Goal: Task Accomplishment & Management: Manage account settings

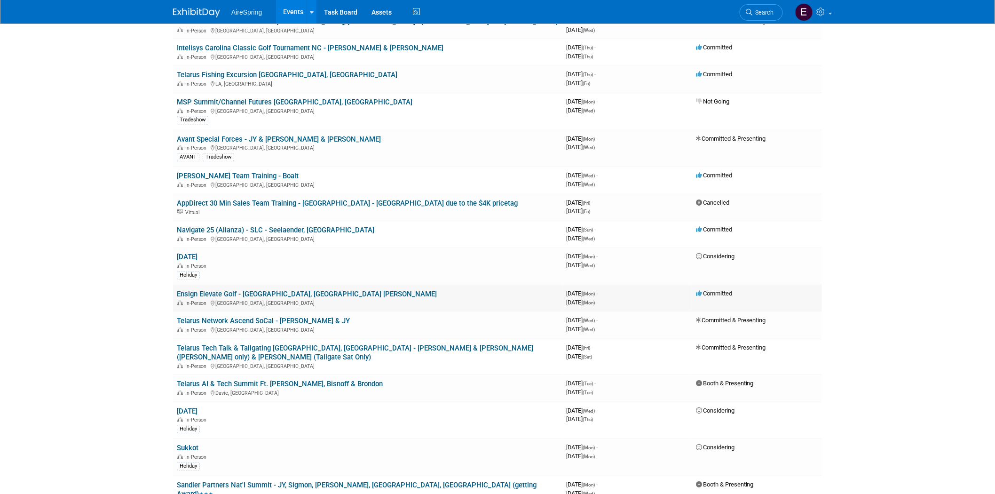
scroll to position [731, 0]
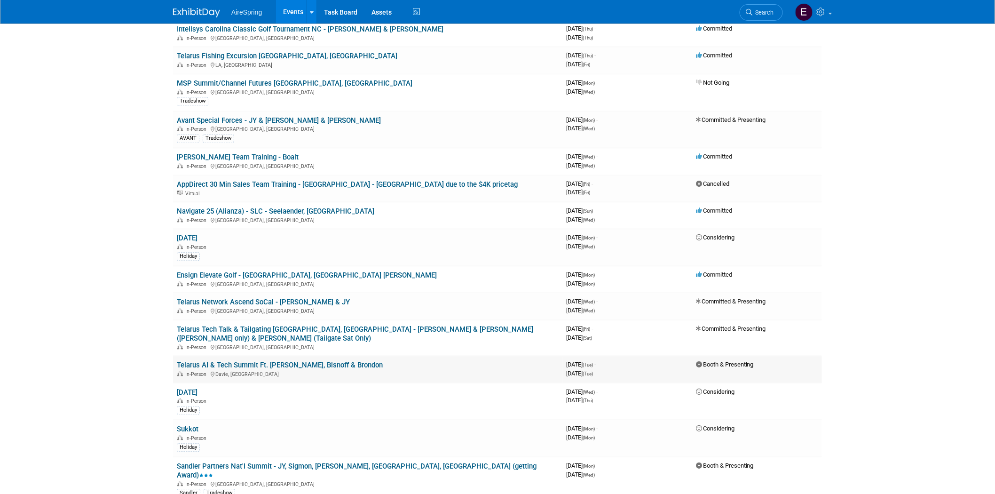
click at [281, 361] on link "Telarus AI & Tech Summit Ft. [PERSON_NAME], Bisnoff & Brondon" at bounding box center [280, 365] width 206 height 8
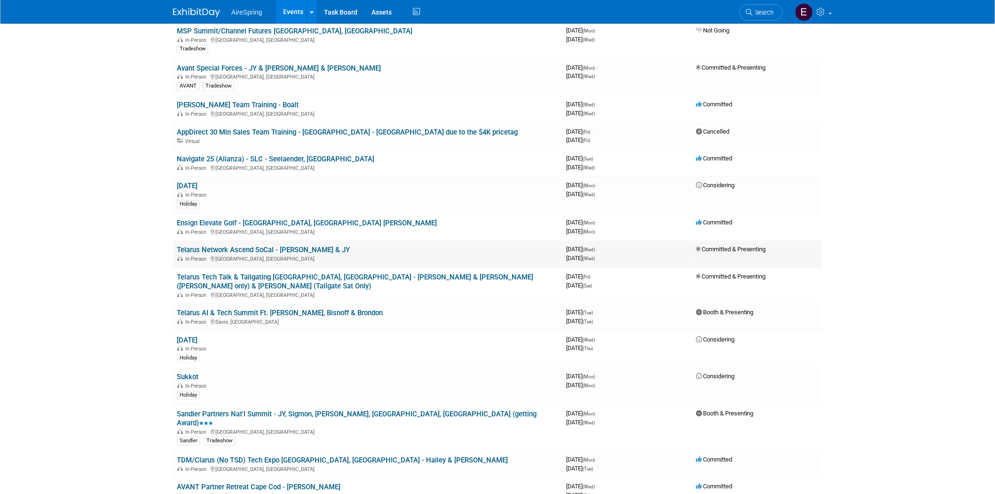
scroll to position [888, 0]
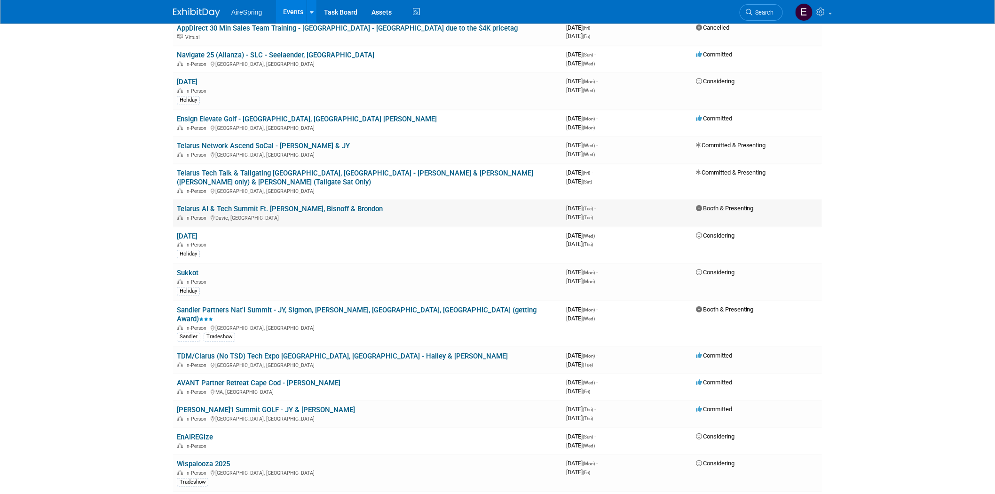
click at [351, 205] on link "Telarus AI & Tech Summit Ft. [PERSON_NAME], Bisnoff & Brondon" at bounding box center [280, 209] width 206 height 8
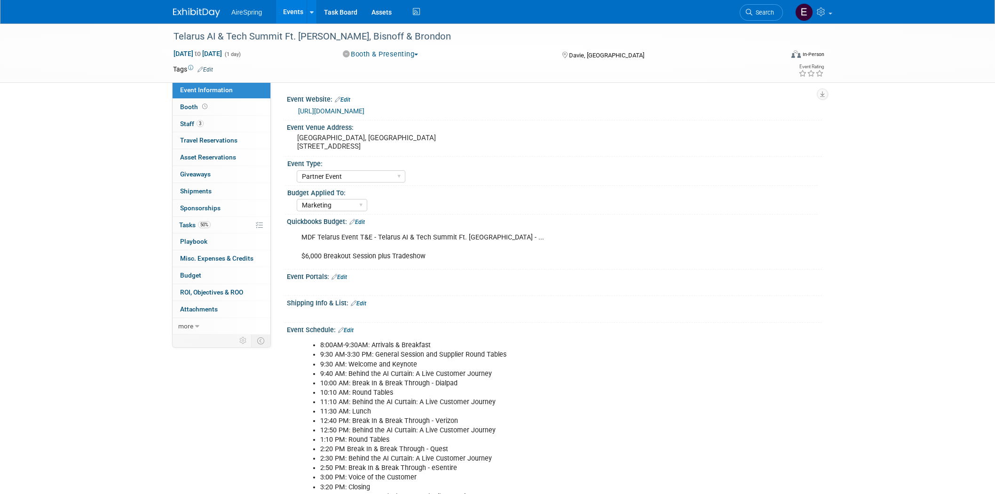
select select "Partner Event"
select select "Marketing"
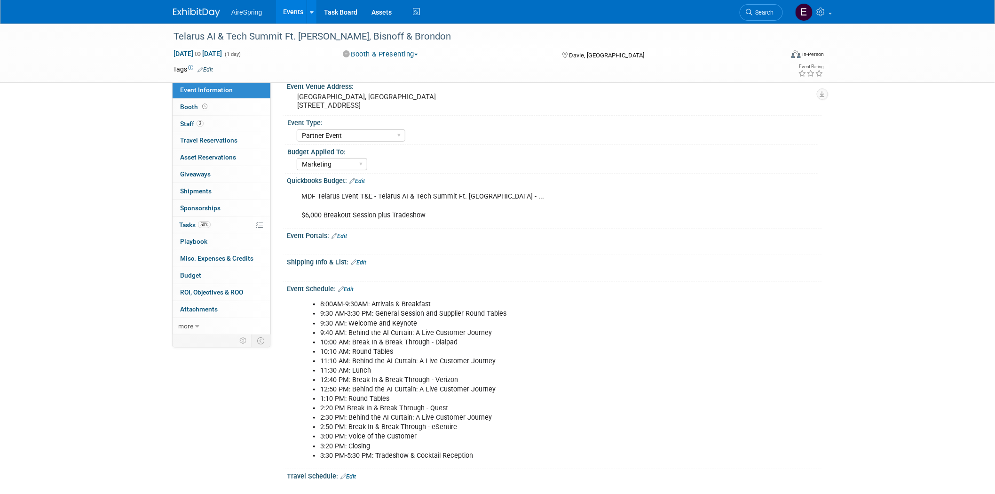
scroll to position [104, 0]
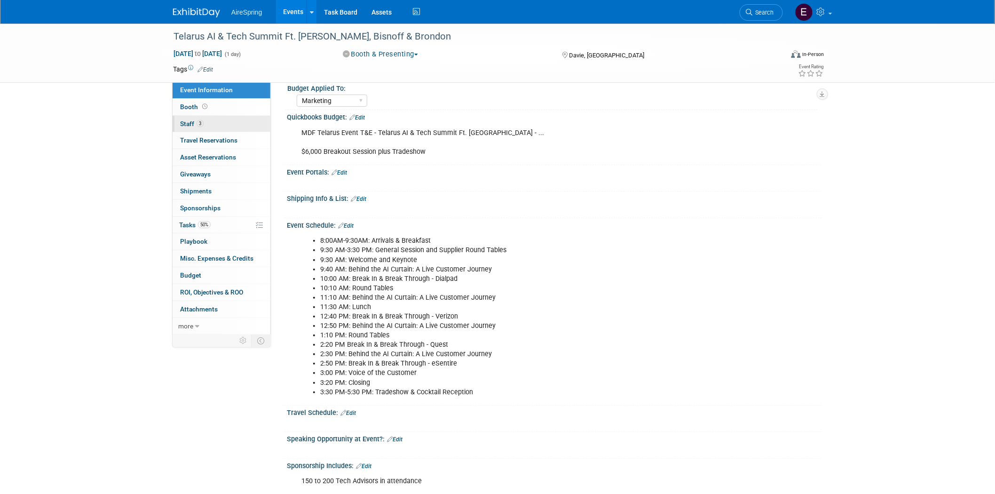
click at [193, 124] on span "Staff 3" at bounding box center [192, 124] width 24 height 8
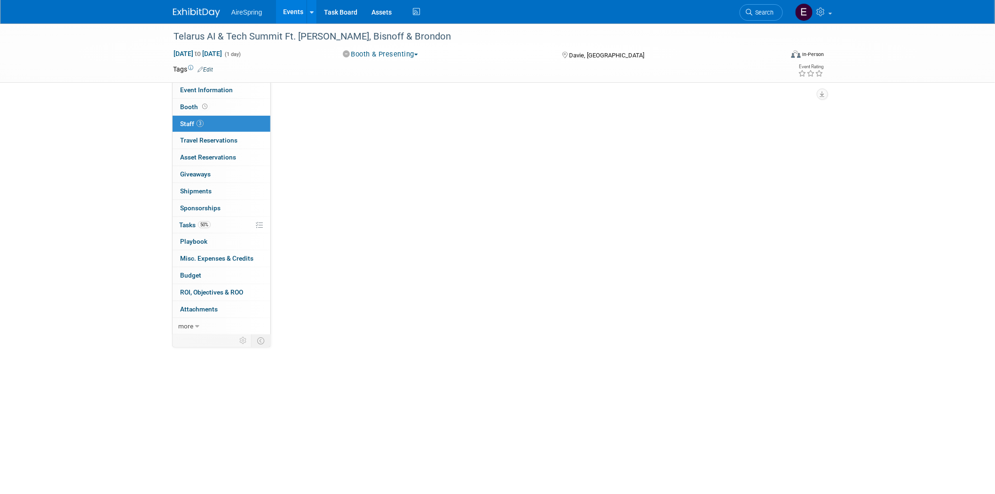
scroll to position [0, 0]
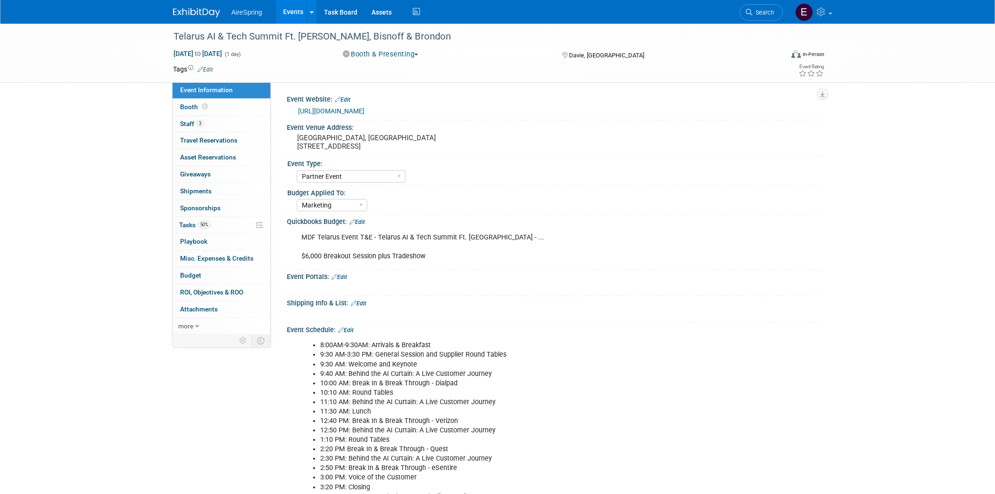
select select "Partner Event"
select select "Marketing"
drag, startPoint x: 295, startPoint y: 135, endPoint x: 459, endPoint y: 137, distance: 164.1
click at [459, 137] on div "Seminole Hard Rock Hotel & Casino Hollywood, FL 1 Seminole Way, Davie, FL 33314" at bounding box center [398, 142] width 209 height 22
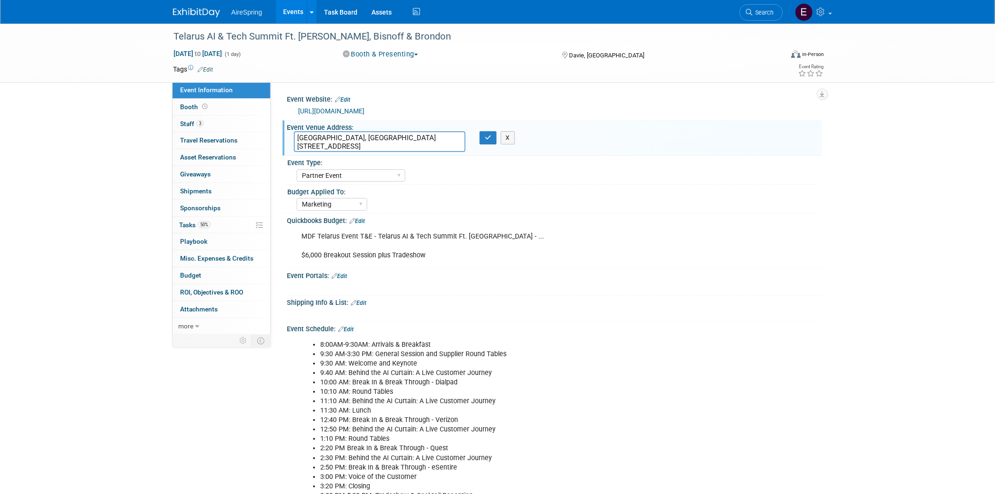
drag, startPoint x: 311, startPoint y: 135, endPoint x: 443, endPoint y: 137, distance: 132.2
click at [444, 138] on textarea "Seminole Hard Rock Hotel & Casino Hollywood, FL 1 Seminole Way, Davie, FL 33314" at bounding box center [380, 141] width 172 height 21
click at [351, 172] on select "AireSpring Event AireSpring Internal Partner Event Training Tradeshow - Exhibit…" at bounding box center [351, 175] width 109 height 13
drag, startPoint x: 298, startPoint y: 144, endPoint x: 378, endPoint y: 147, distance: 80.5
click at [378, 147] on textarea "Seminole Hard Rock Hotel & Casino Hollywood, FL 1 Seminole Way, Davie, FL 33314" at bounding box center [380, 141] width 172 height 21
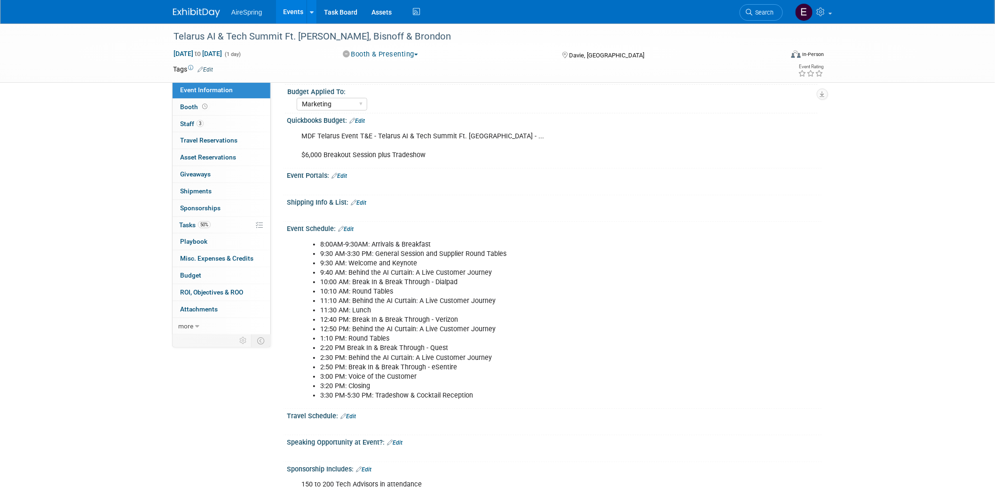
scroll to position [209, 0]
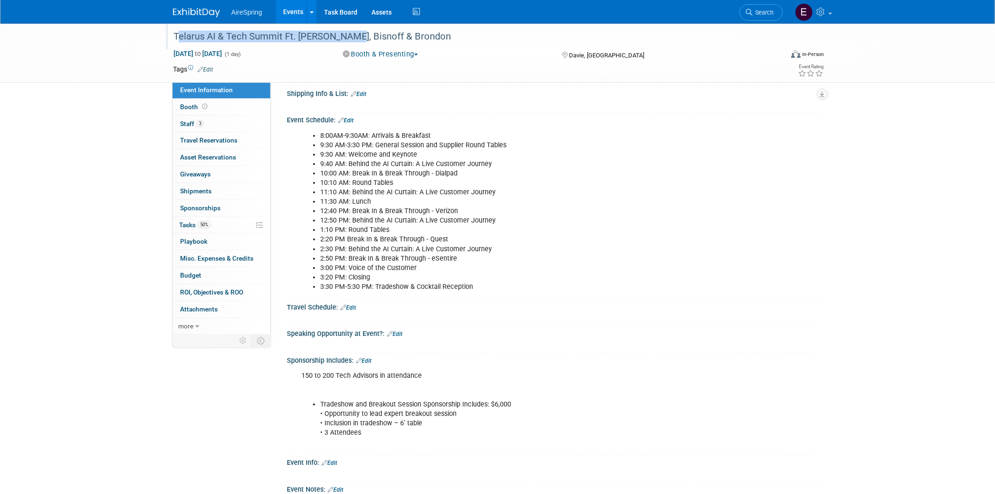
drag, startPoint x: 172, startPoint y: 33, endPoint x: 345, endPoint y: 35, distance: 172.6
click at [345, 35] on div "Telarus AI & Tech Summit Ft. [PERSON_NAME], Bisnoff & Brondon" at bounding box center [469, 36] width 599 height 17
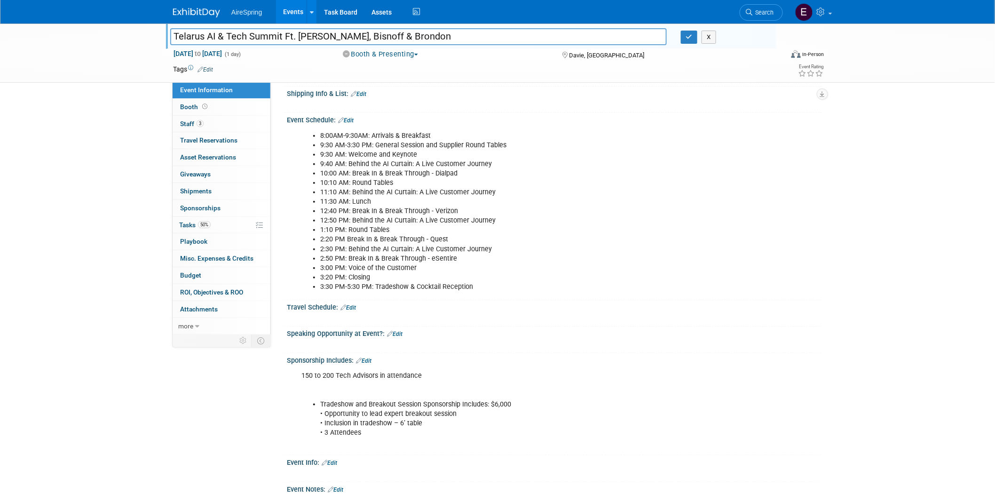
drag, startPoint x: 173, startPoint y: 34, endPoint x: 344, endPoint y: 36, distance: 170.7
click at [344, 36] on input "Telarus AI & Tech Summit Ft. [PERSON_NAME], Bisnoff & Brondon" at bounding box center [418, 36] width 497 height 16
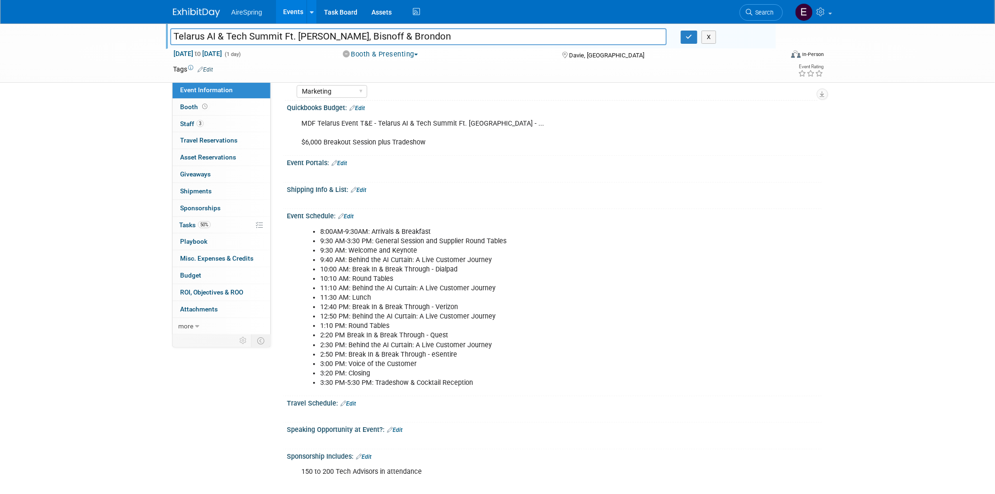
scroll to position [0, 0]
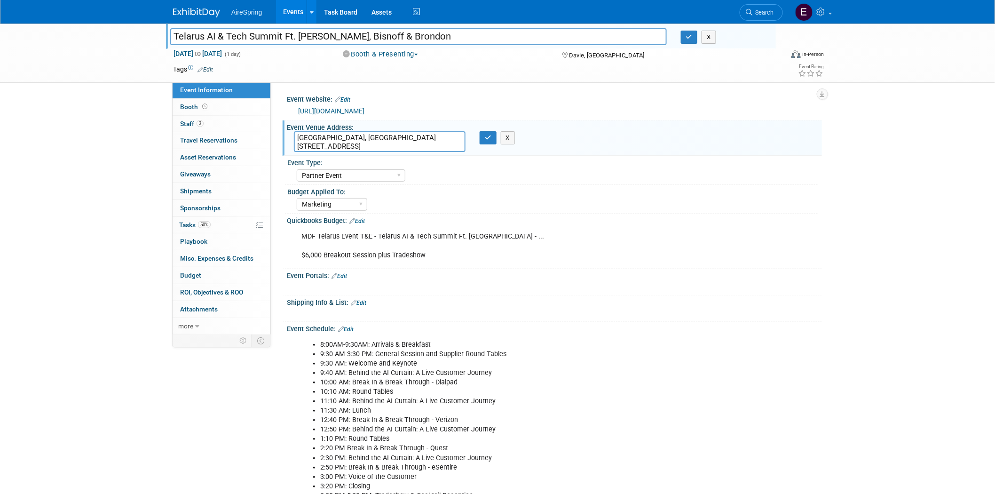
drag, startPoint x: 296, startPoint y: 135, endPoint x: 463, endPoint y: 134, distance: 166.5
click at [463, 134] on textarea "Seminole Hard Rock Hotel & Casino Hollywood, FL 1 Seminole Way, Davie, FL 33314" at bounding box center [380, 141] width 172 height 21
click at [297, 151] on div "Seminole Hard Rock Hotel & Casino Hollywood, FL 1 Seminole Way, Davie, FL 33314…" at bounding box center [398, 142] width 223 height 22
drag, startPoint x: 505, startPoint y: 178, endPoint x: 486, endPoint y: 179, distance: 18.8
click at [506, 178] on div "AireSpring Event AireSpring Internal Partner Event Training Tradeshow - Exhibit…" at bounding box center [557, 174] width 521 height 15
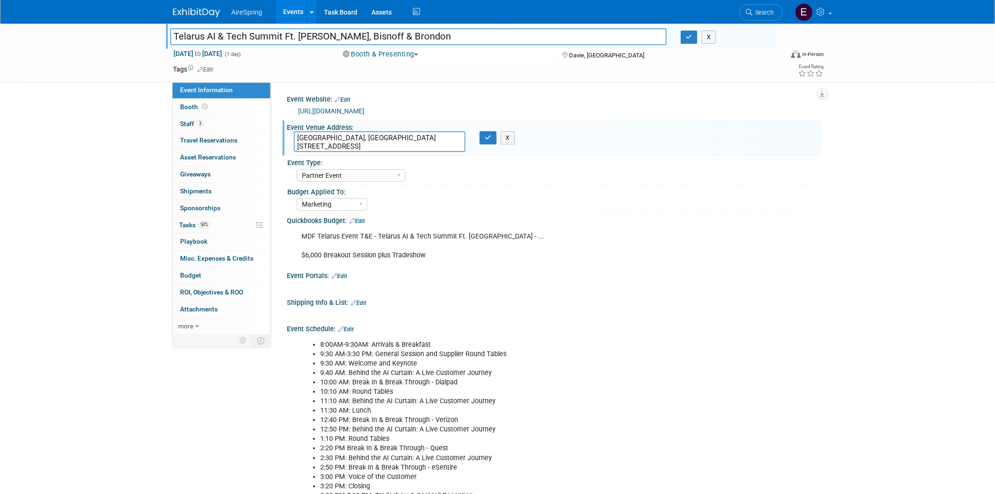
drag, startPoint x: 299, startPoint y: 137, endPoint x: 459, endPoint y: 137, distance: 159.9
click at [459, 137] on textarea "Seminole Hard Rock Hotel & Casino Hollywood, FL 1 Seminole Way, Davie, FL 33314" at bounding box center [380, 141] width 172 height 21
drag, startPoint x: 297, startPoint y: 144, endPoint x: 419, endPoint y: 143, distance: 122.8
click at [419, 143] on textarea "Seminole Hard Rock Hotel & Casino Hollywood, FL 1 Seminole Way, Davie, FL 33314" at bounding box center [380, 141] width 172 height 21
click at [337, 12] on link "Task Board" at bounding box center [340, 12] width 47 height 24
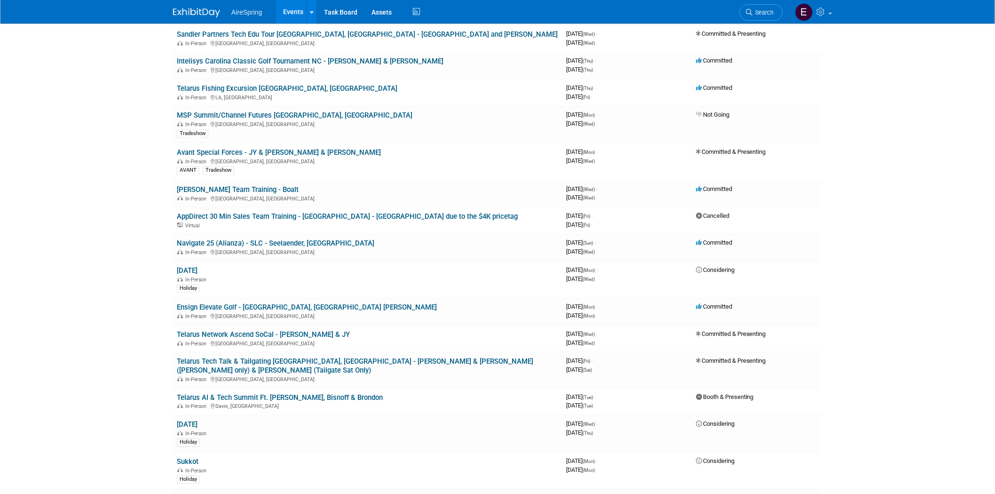
scroll to position [731, 0]
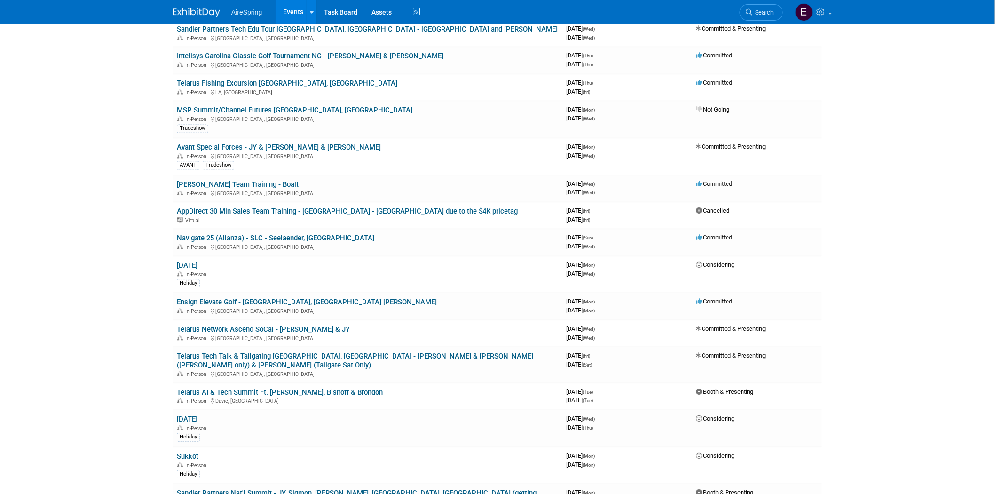
click at [234, 298] on link "Ensign Elevate Golf - [GEOGRAPHIC_DATA], [GEOGRAPHIC_DATA] [PERSON_NAME]" at bounding box center [307, 302] width 260 height 8
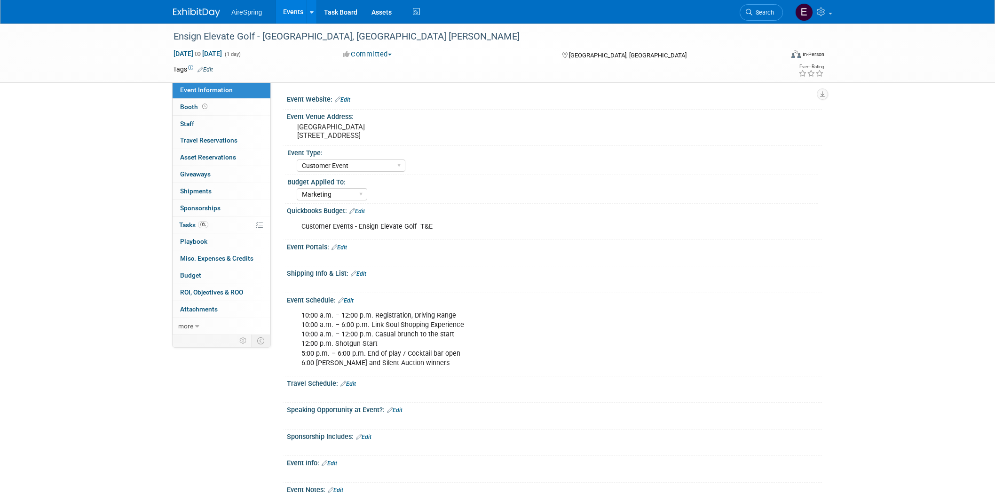
select select "Customer Event"
select select "Marketing"
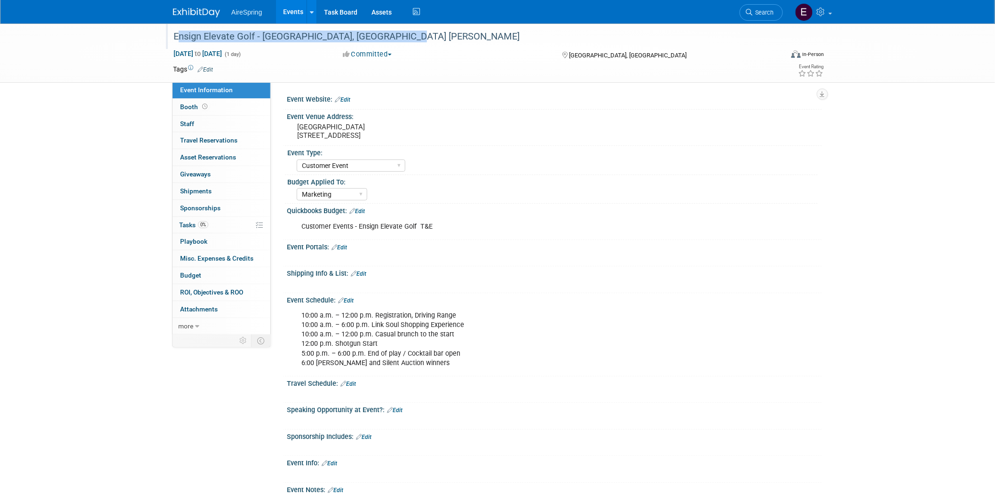
drag, startPoint x: 170, startPoint y: 33, endPoint x: 443, endPoint y: 34, distance: 273.2
click at [443, 34] on div "Ensign Elevate Golf - [GEOGRAPHIC_DATA], [GEOGRAPHIC_DATA] [PERSON_NAME]" at bounding box center [469, 36] width 599 height 17
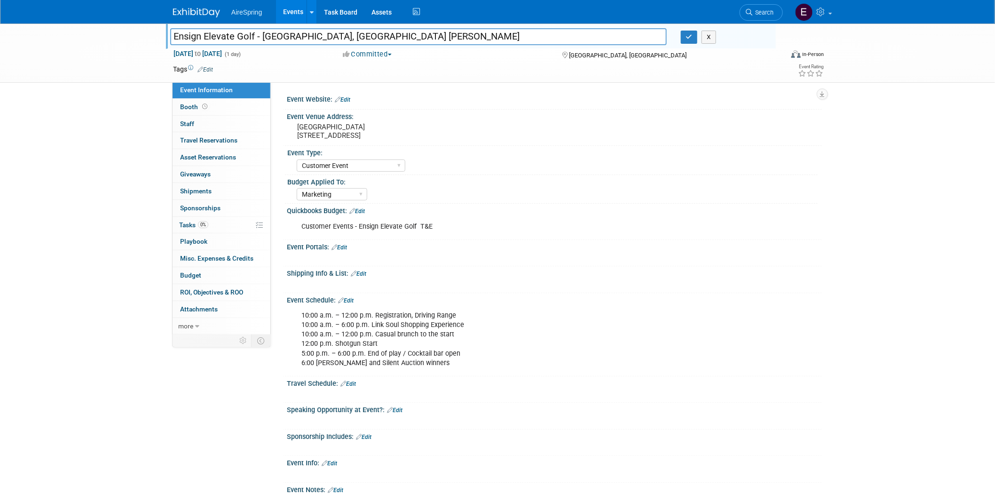
drag, startPoint x: 173, startPoint y: 35, endPoint x: 403, endPoint y: 44, distance: 230.1
click at [403, 44] on input "Ensign Elevate Golf - [GEOGRAPHIC_DATA], [GEOGRAPHIC_DATA] [PERSON_NAME]" at bounding box center [418, 36] width 497 height 16
drag, startPoint x: 295, startPoint y: 122, endPoint x: 400, endPoint y: 133, distance: 105.4
click at [400, 133] on div "[GEOGRAPHIC_DATA] [STREET_ADDRESS]" at bounding box center [398, 131] width 209 height 22
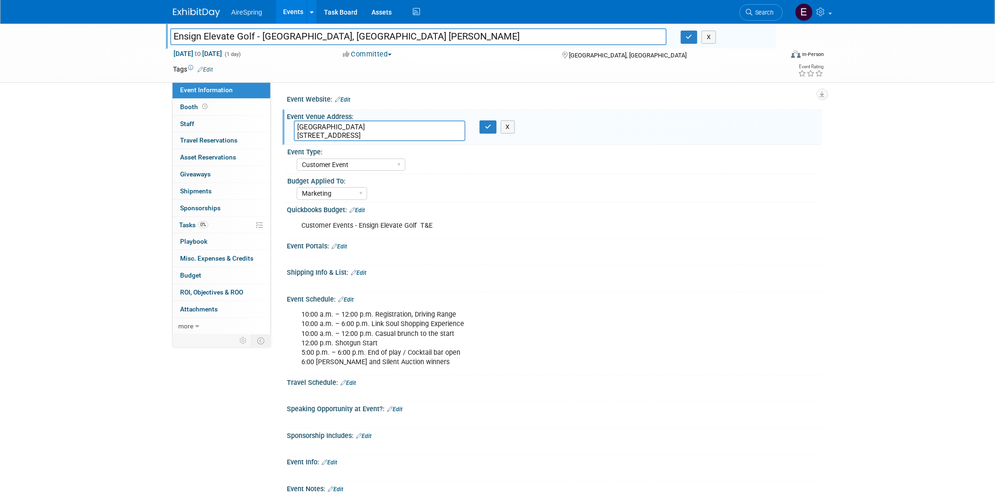
drag, startPoint x: 299, startPoint y: 127, endPoint x: 410, endPoint y: 133, distance: 111.6
click at [410, 133] on textarea "[GEOGRAPHIC_DATA] [STREET_ADDRESS]" at bounding box center [380, 130] width 172 height 21
drag, startPoint x: 309, startPoint y: 172, endPoint x: 314, endPoint y: 167, distance: 6.3
click at [310, 171] on div "AireSpring Event AireSpring Internal Partner Event Training Tradeshow - Exhibit…" at bounding box center [351, 164] width 109 height 17
drag, startPoint x: 295, startPoint y: 126, endPoint x: 398, endPoint y: 125, distance: 103.0
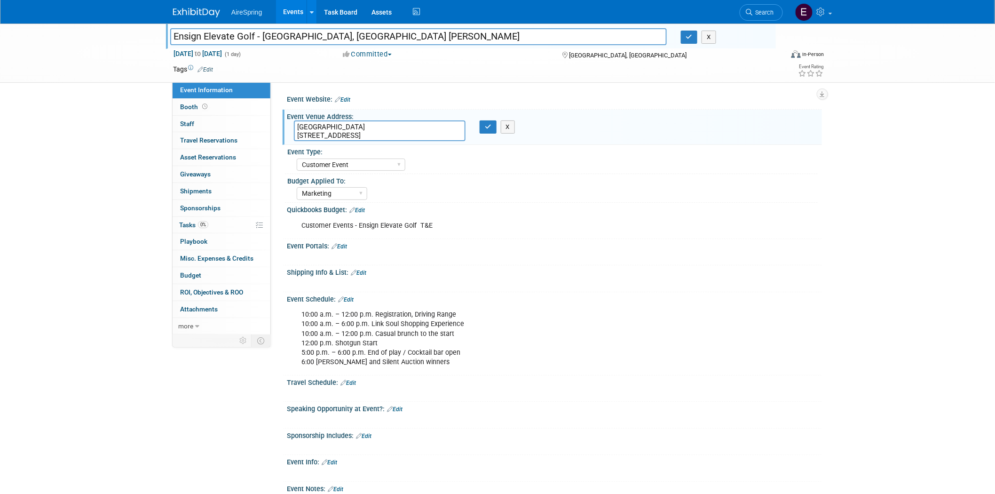
click at [398, 125] on textarea "[GEOGRAPHIC_DATA] [STREET_ADDRESS]" at bounding box center [380, 130] width 172 height 21
drag, startPoint x: 170, startPoint y: 33, endPoint x: 402, endPoint y: 45, distance: 232.1
click at [402, 45] on div "Ensign Elevate Golf - [GEOGRAPHIC_DATA], [GEOGRAPHIC_DATA] [PERSON_NAME] Ensign…" at bounding box center [471, 36] width 610 height 25
